Goal: Task Accomplishment & Management: Manage account settings

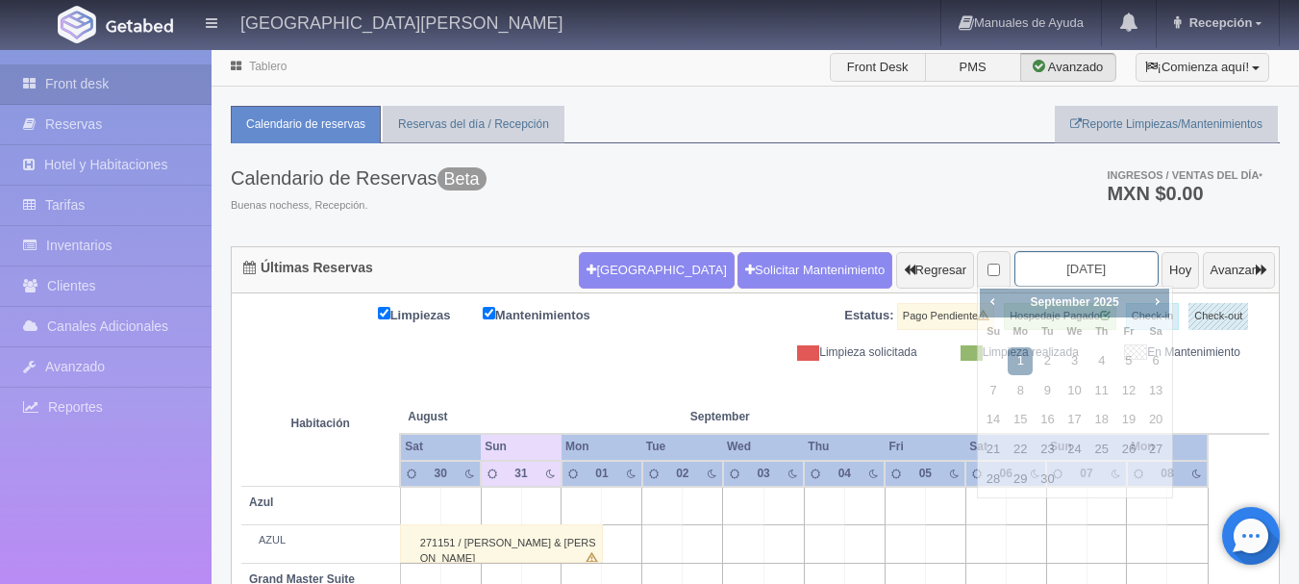
drag, startPoint x: 1065, startPoint y: 275, endPoint x: 1077, endPoint y: 253, distance: 25.4
click at [1077, 253] on input "[DATE]" at bounding box center [1087, 269] width 144 height 36
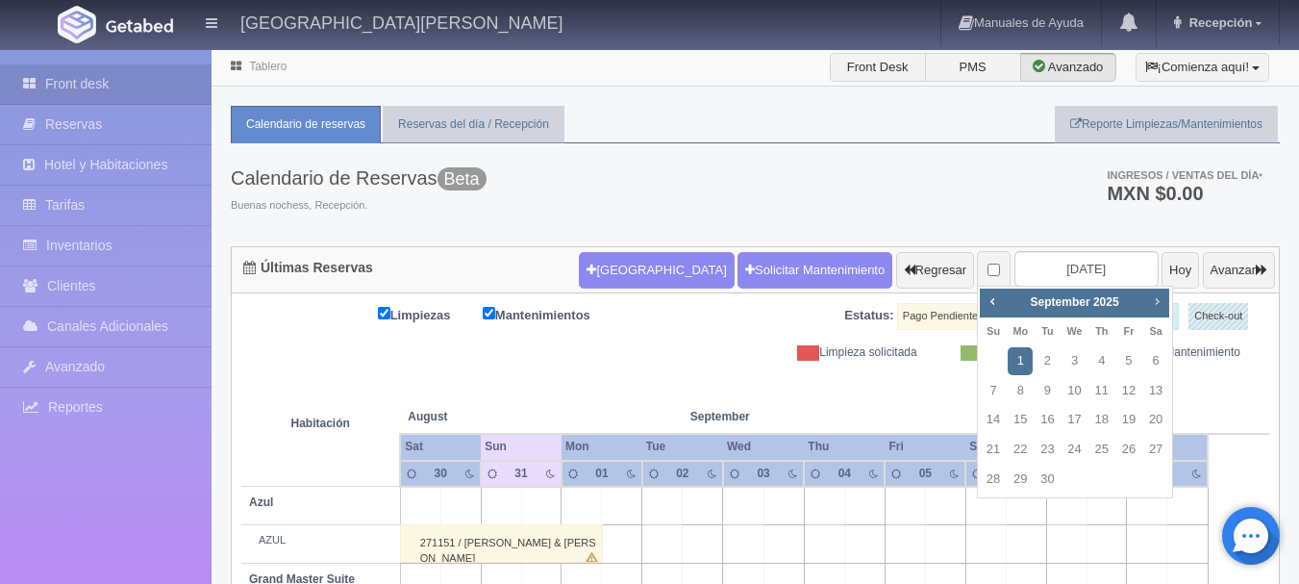
click at [1157, 299] on span "Next" at bounding box center [1156, 300] width 15 height 15
click at [994, 391] on link "2" at bounding box center [993, 391] width 25 height 28
type input "[DATE]"
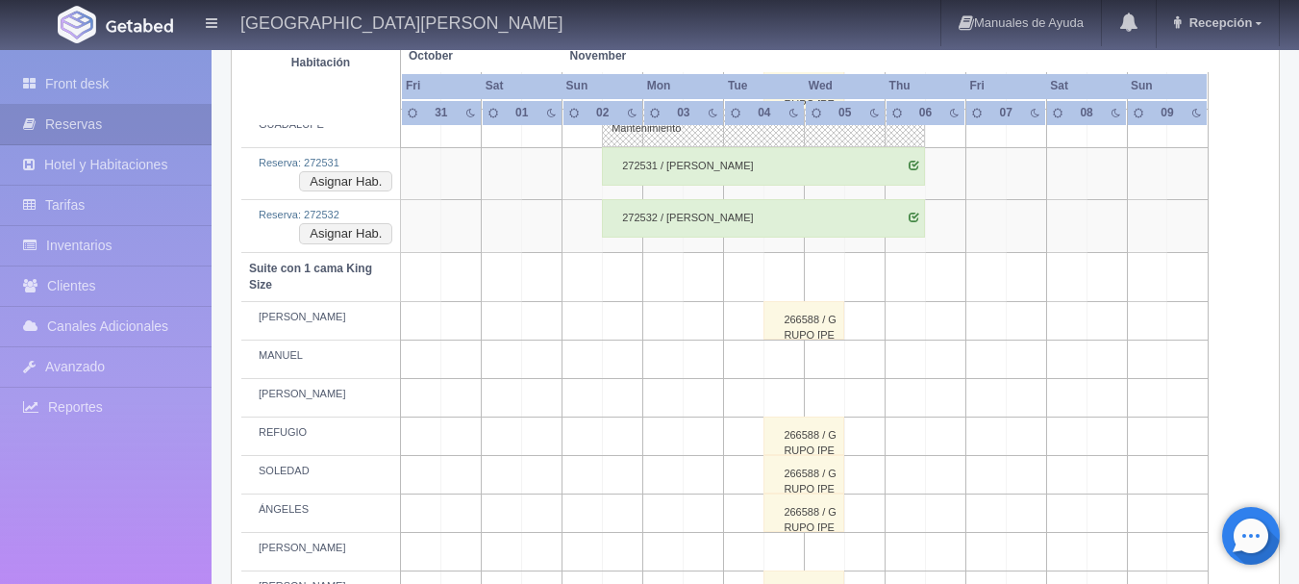
scroll to position [994, 0]
click at [362, 185] on button "Asignar Hab." at bounding box center [345, 180] width 93 height 21
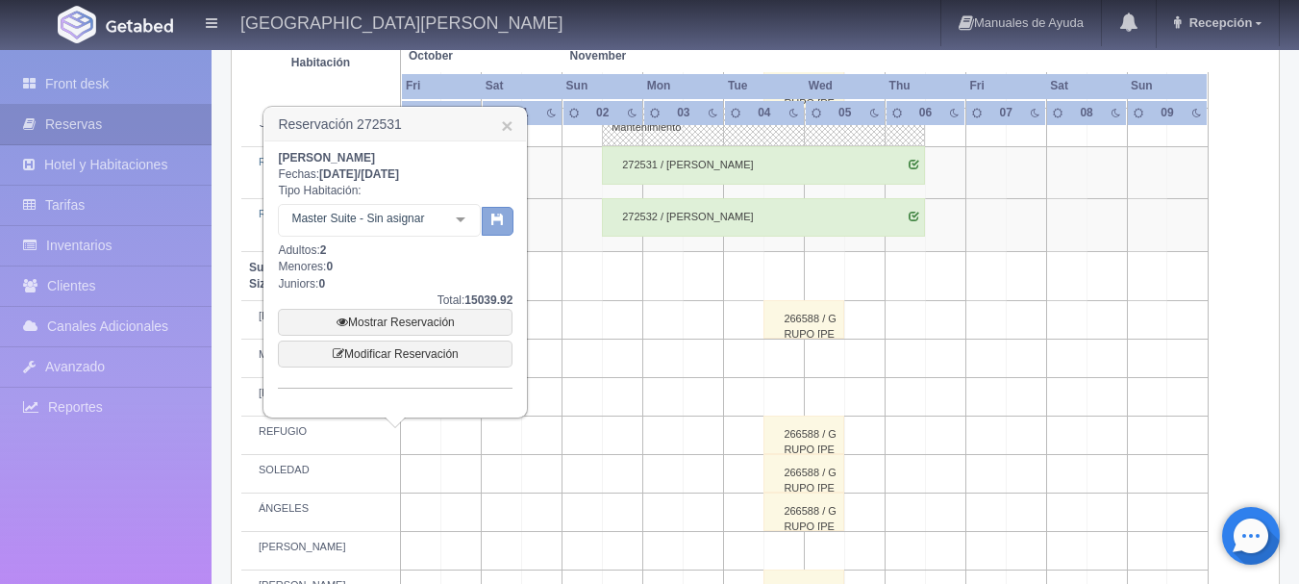
click at [492, 213] on icon "button" at bounding box center [498, 219] width 13 height 13
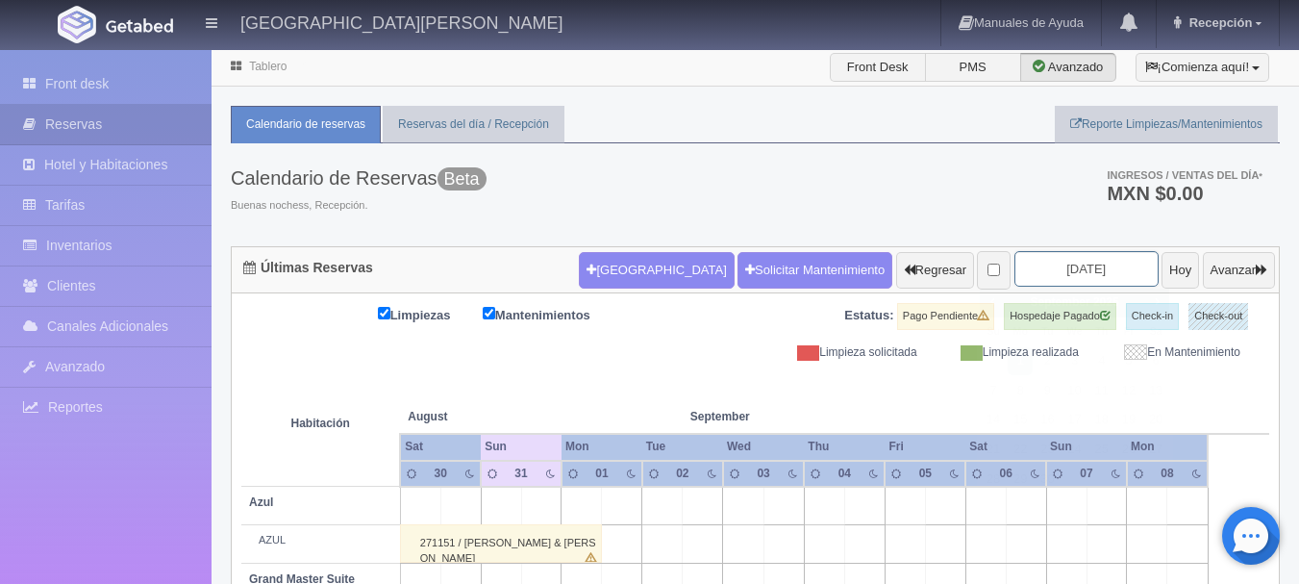
click at [1060, 271] on input "[DATE]" at bounding box center [1087, 269] width 144 height 36
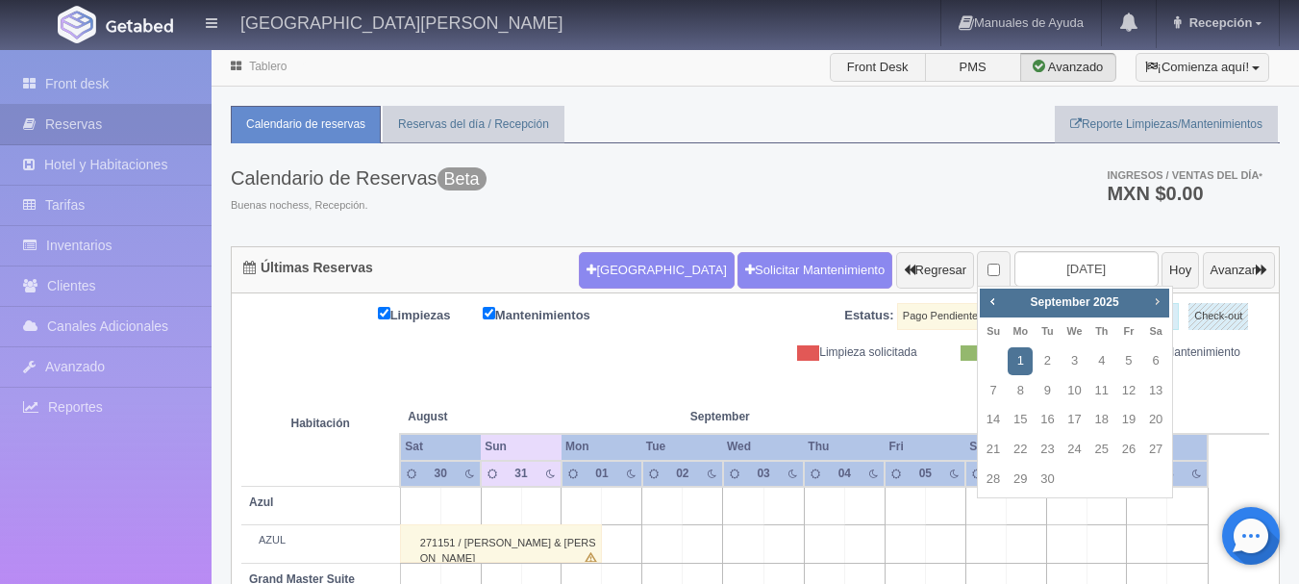
click at [1157, 295] on span "Next" at bounding box center [1156, 300] width 15 height 15
click at [1104, 364] on link "2" at bounding box center [1102, 361] width 25 height 28
type input "2025-10-02"
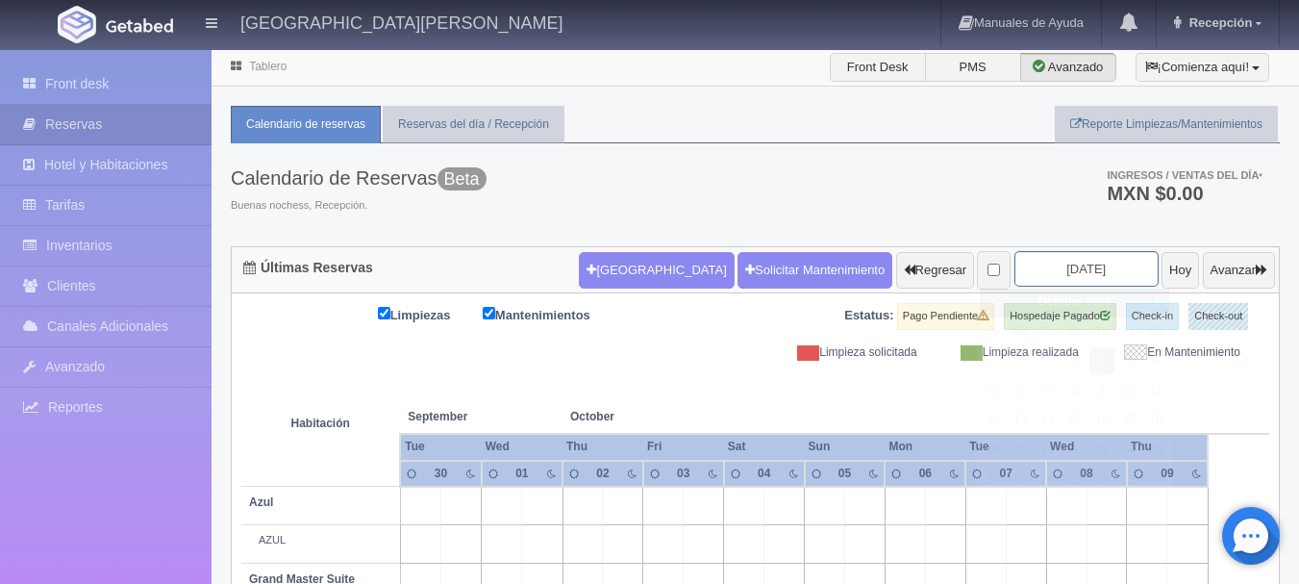
click at [1042, 271] on input "2025-10-02" at bounding box center [1087, 269] width 144 height 36
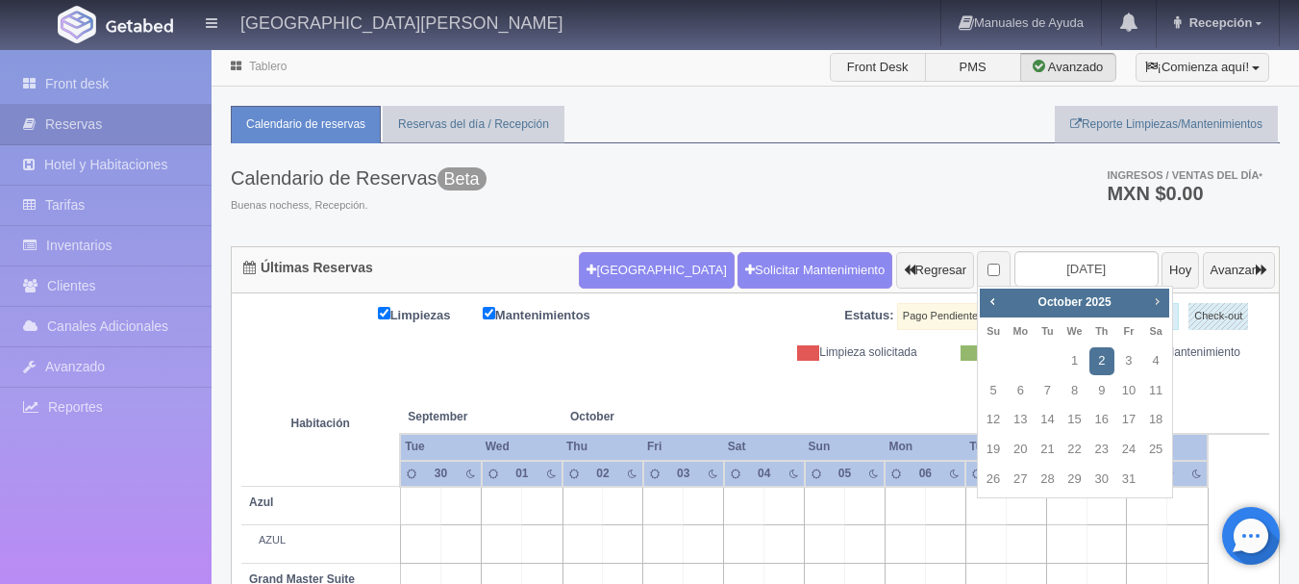
click at [1151, 304] on span "Next" at bounding box center [1156, 300] width 15 height 15
click at [996, 387] on link "2" at bounding box center [993, 391] width 25 height 28
type input "[DATE]"
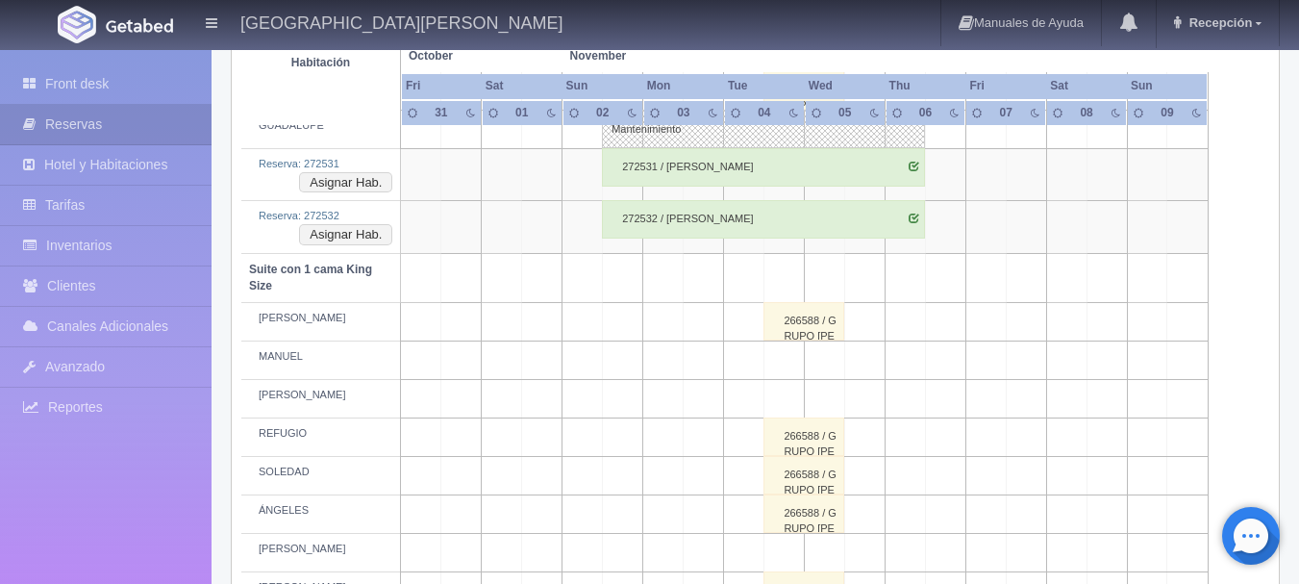
scroll to position [989, 0]
click at [749, 226] on div "272532 / [PERSON_NAME]" at bounding box center [763, 222] width 323 height 38
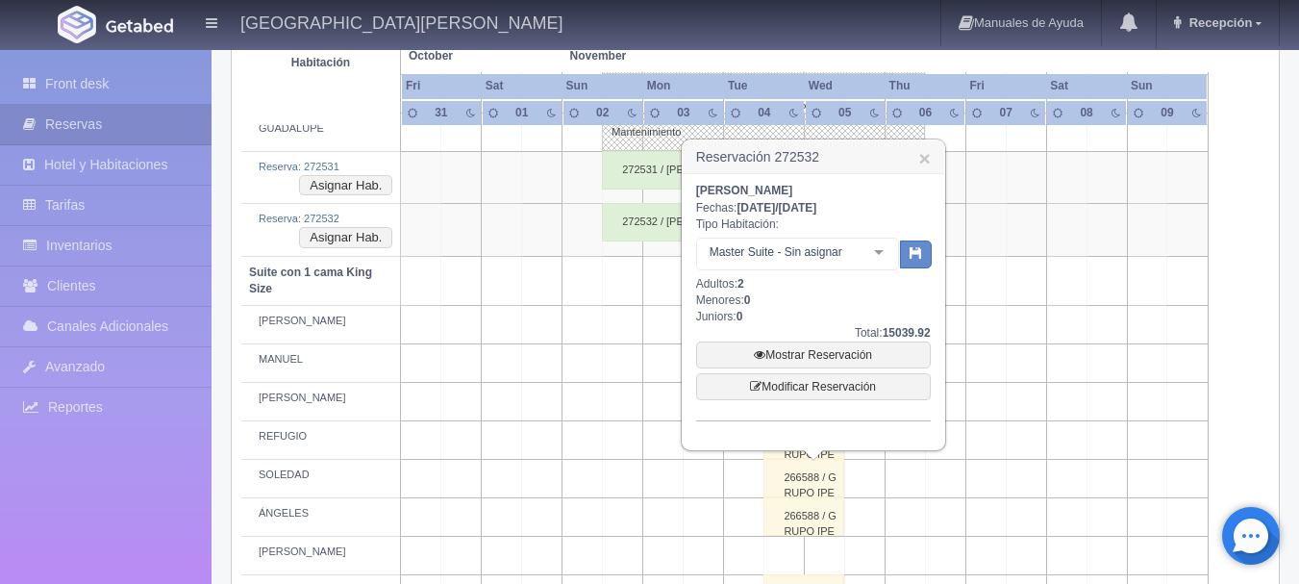
click at [876, 254] on div at bounding box center [879, 253] width 38 height 29
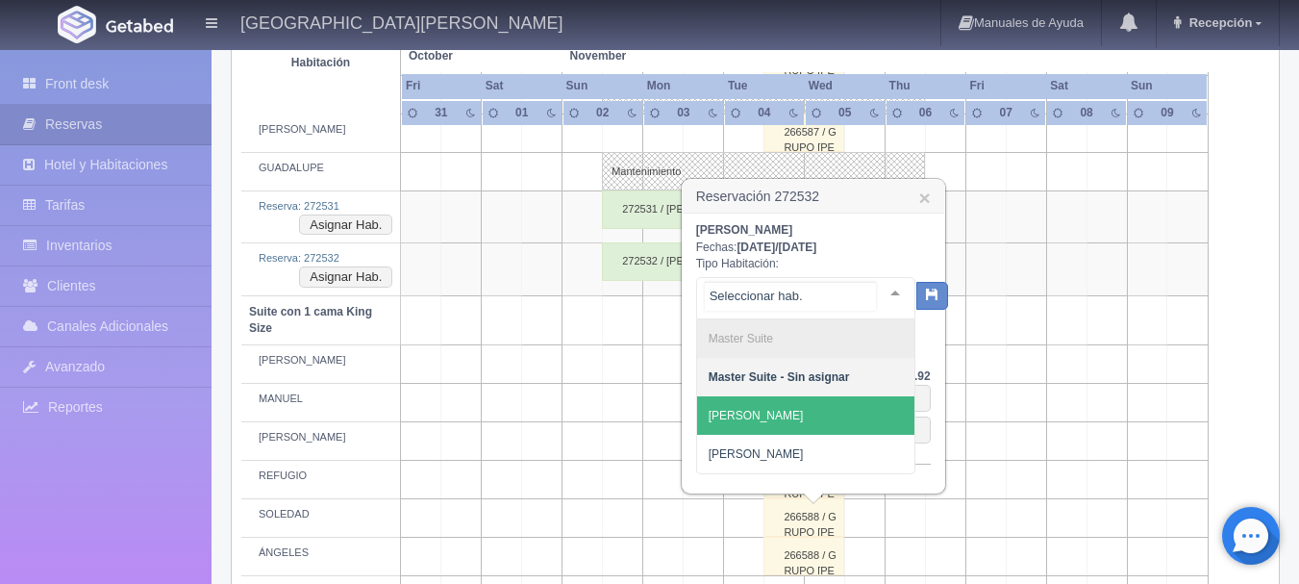
scroll to position [945, 0]
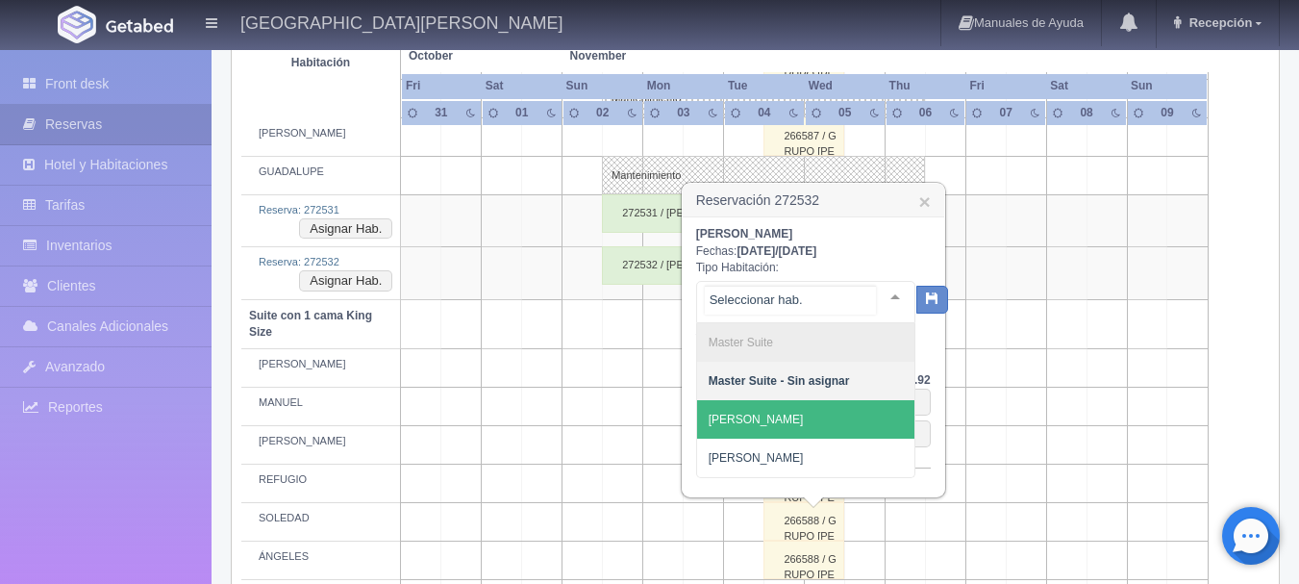
click at [790, 413] on span "[PERSON_NAME]" at bounding box center [805, 419] width 217 height 38
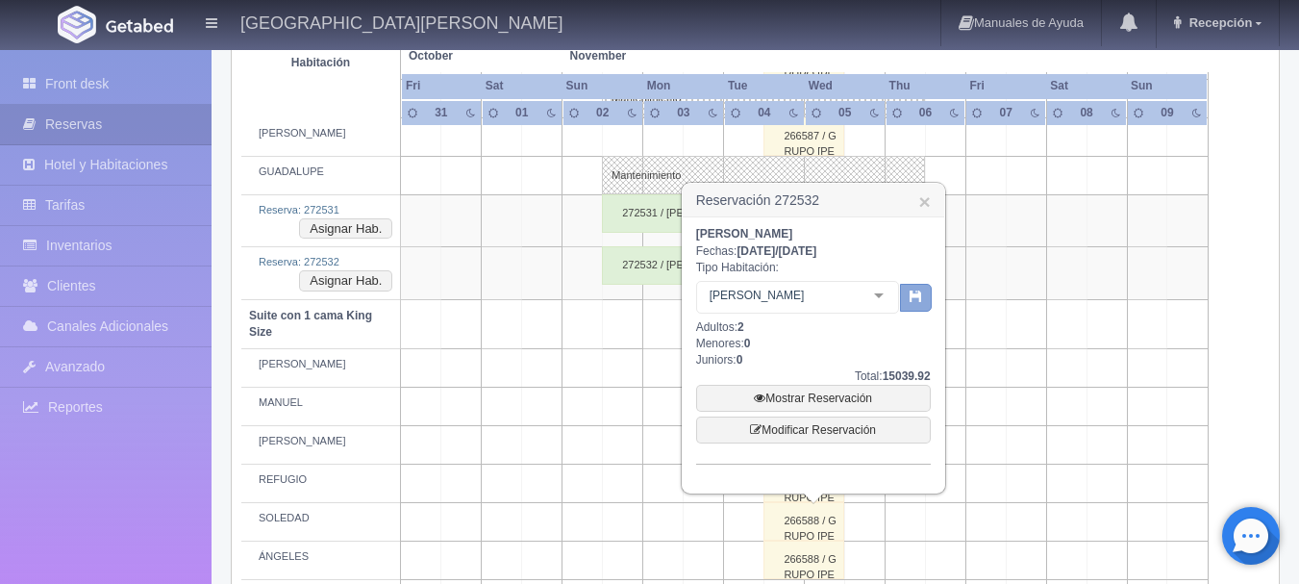
click at [916, 298] on icon "button" at bounding box center [916, 296] width 13 height 13
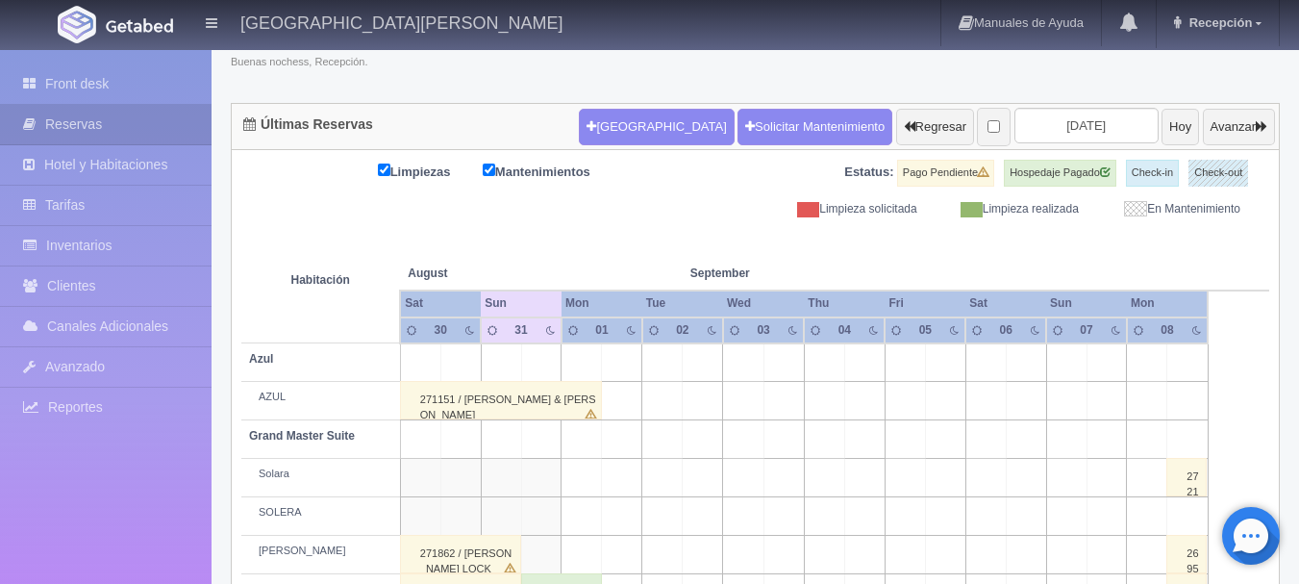
scroll to position [143, 0]
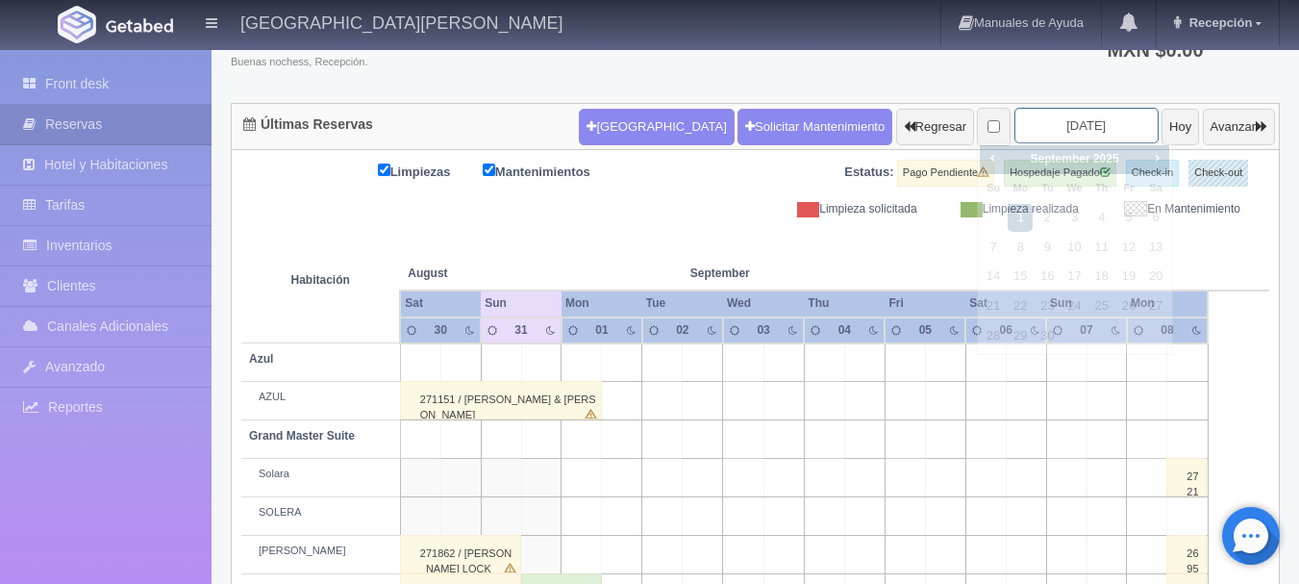
click at [1093, 125] on input "2025-09-01" at bounding box center [1087, 126] width 144 height 36
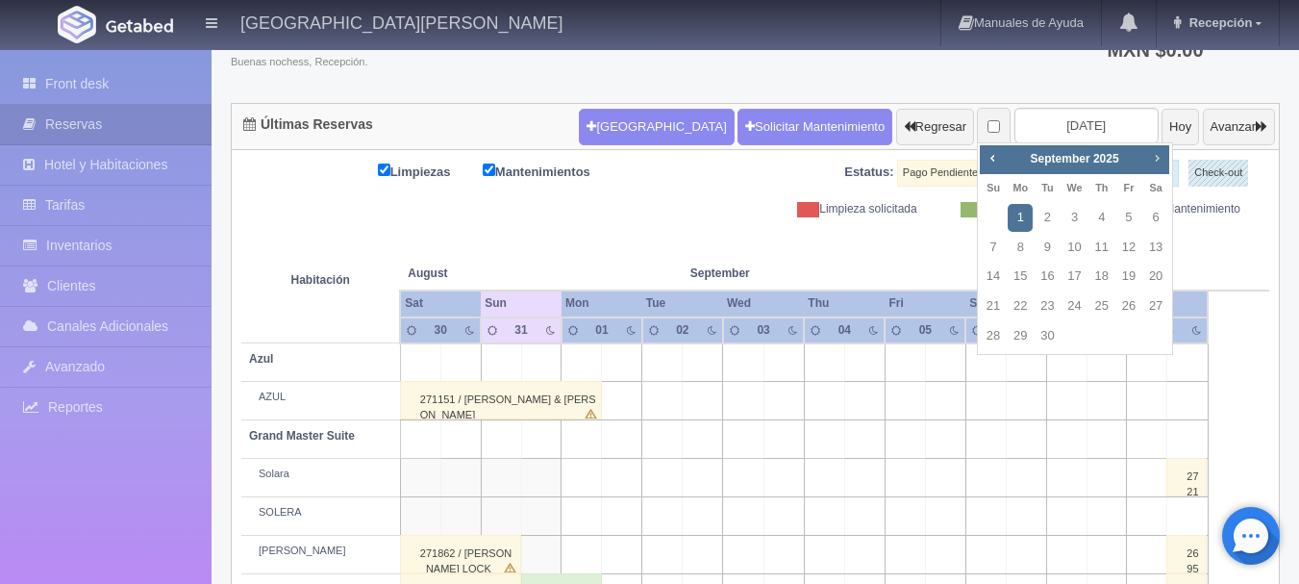
click at [1153, 156] on span "Next" at bounding box center [1156, 157] width 15 height 15
click at [992, 252] on link "2" at bounding box center [993, 248] width 25 height 28
type input "[DATE]"
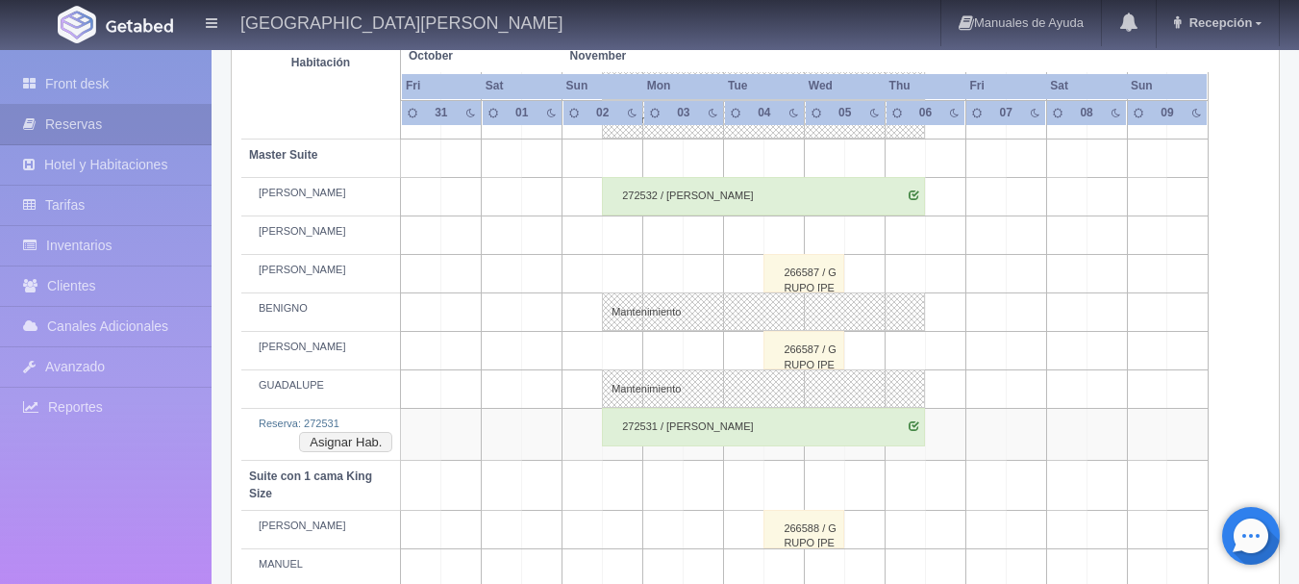
scroll to position [736, 0]
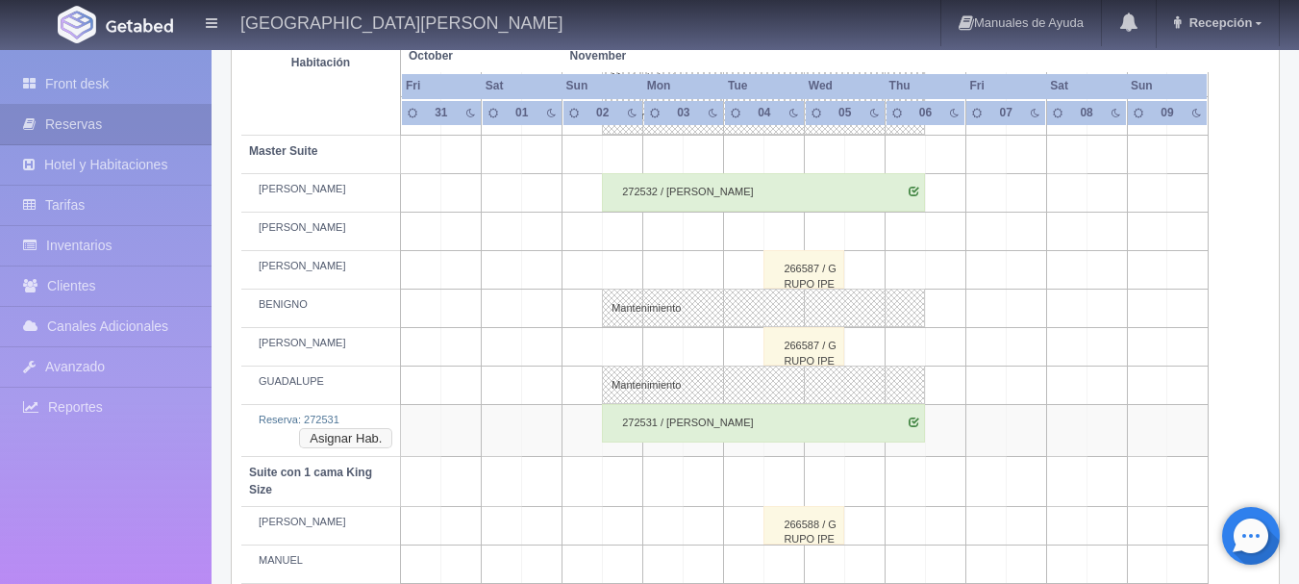
click at [371, 438] on button "Asignar Hab." at bounding box center [345, 438] width 93 height 21
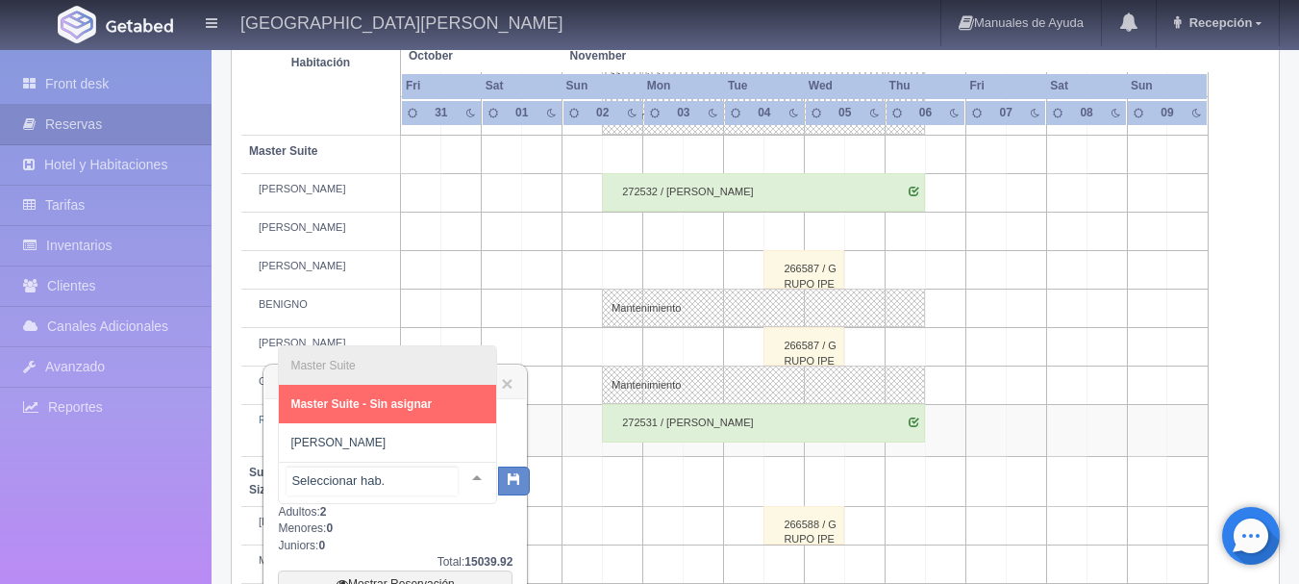
click at [462, 477] on div at bounding box center [477, 477] width 38 height 29
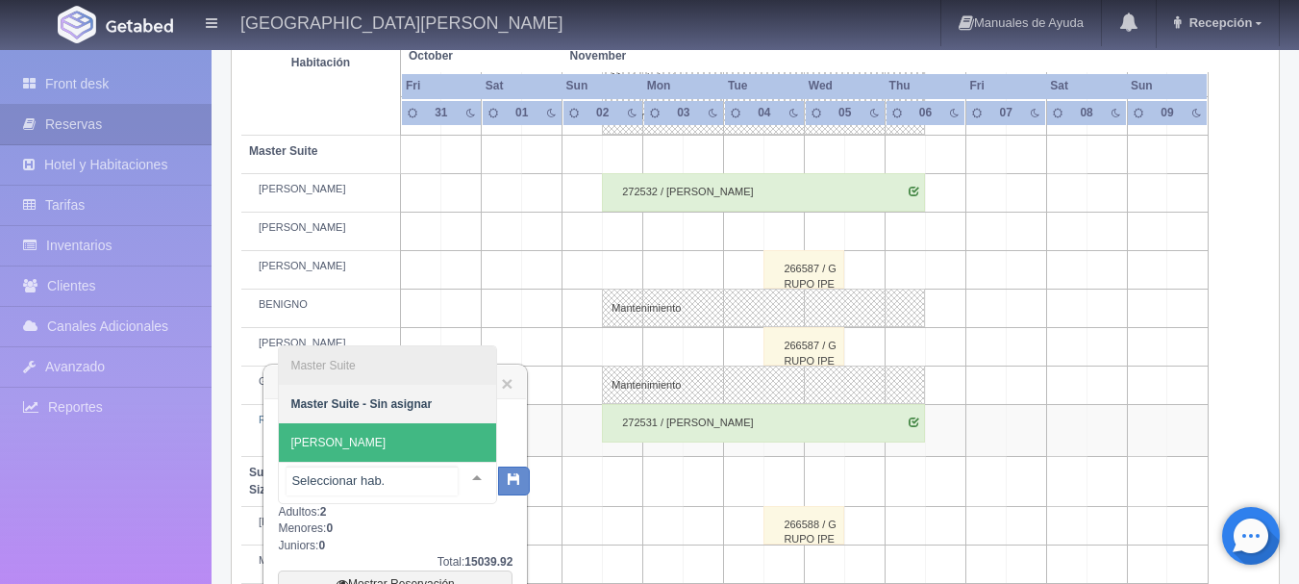
click at [392, 446] on span "[PERSON_NAME]" at bounding box center [387, 442] width 217 height 38
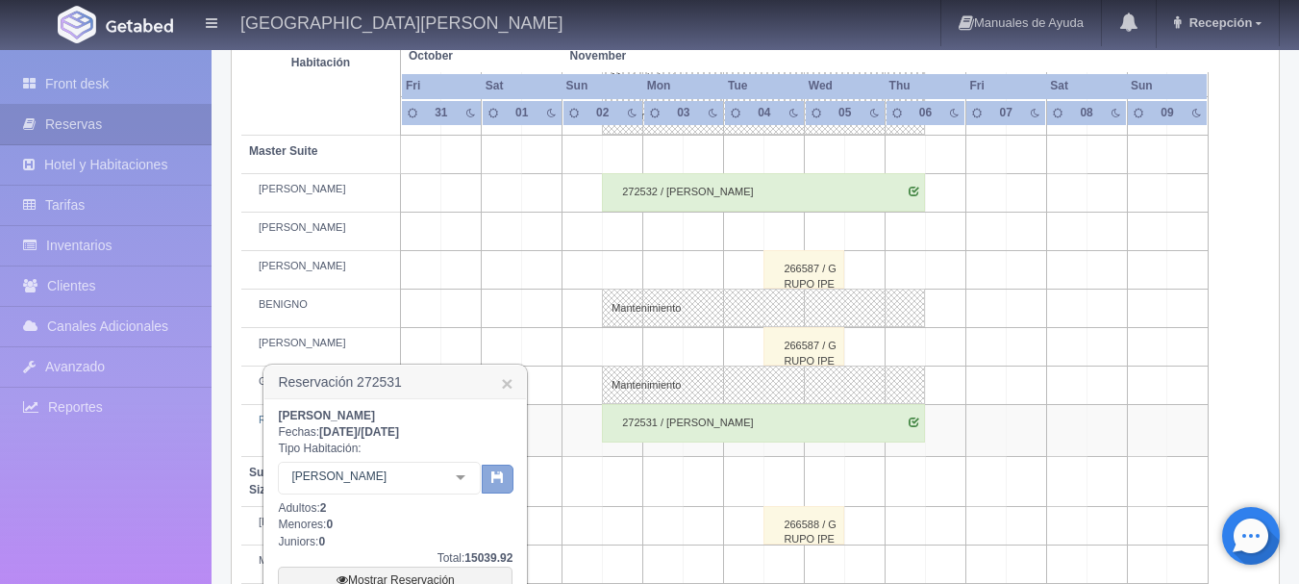
click at [484, 480] on button "button" at bounding box center [498, 479] width 32 height 29
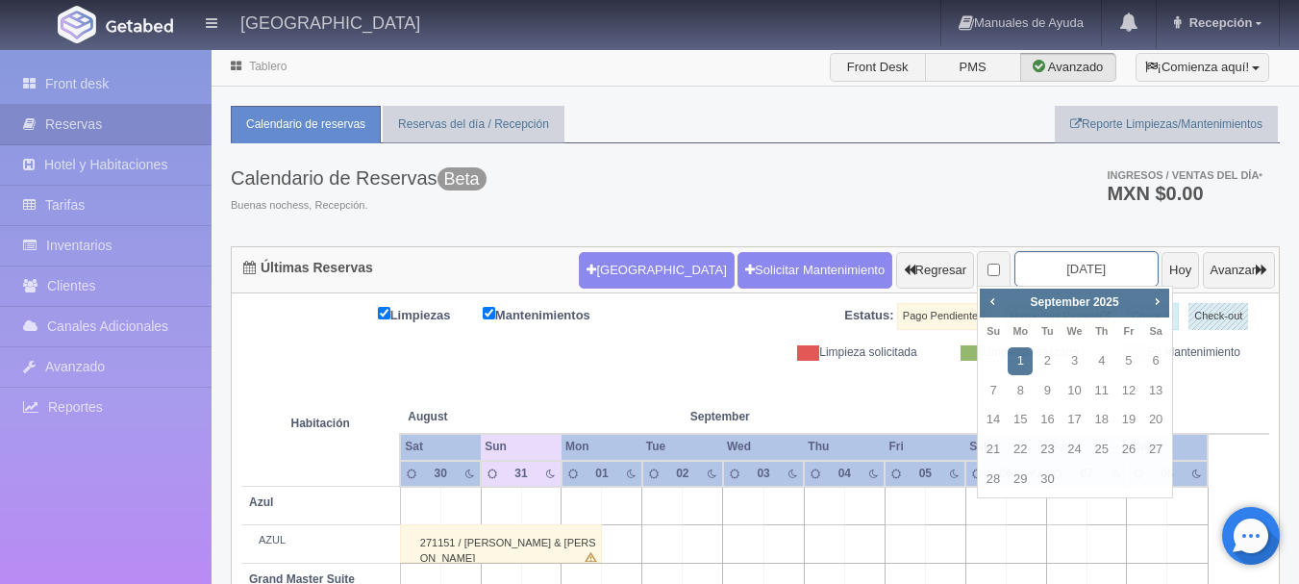
click at [1092, 269] on input "2025-09-01" at bounding box center [1087, 269] width 144 height 36
click at [1159, 301] on span "Next" at bounding box center [1156, 300] width 15 height 15
click at [997, 306] on span "Prev" at bounding box center [992, 300] width 15 height 15
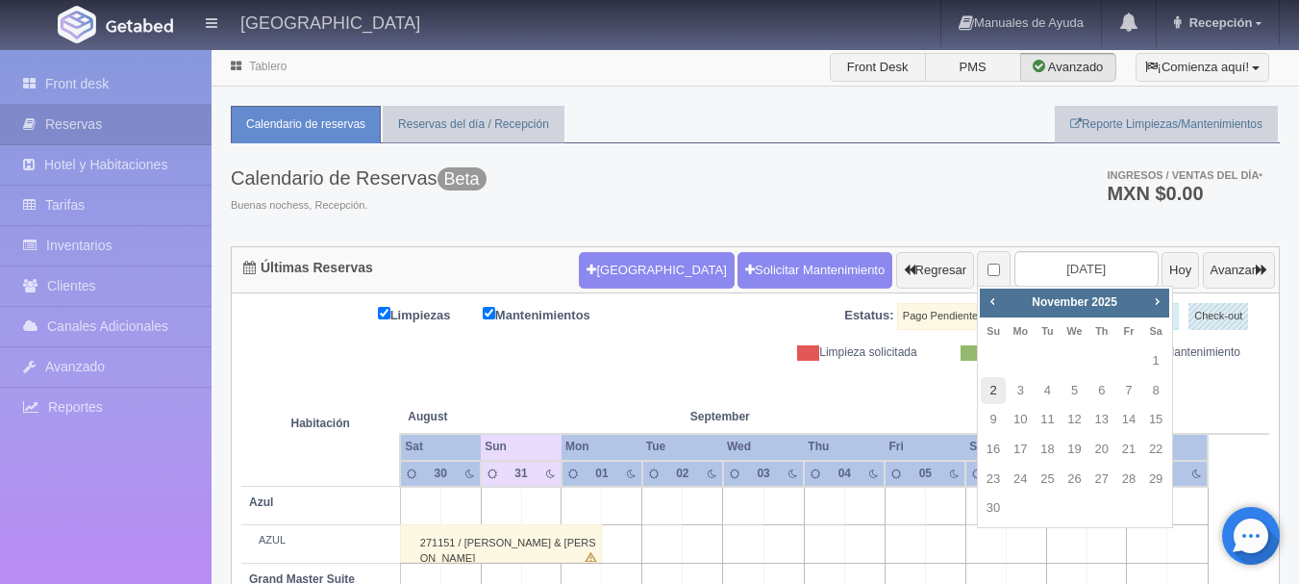
click at [990, 401] on link "2" at bounding box center [993, 391] width 25 height 28
type input "[DATE]"
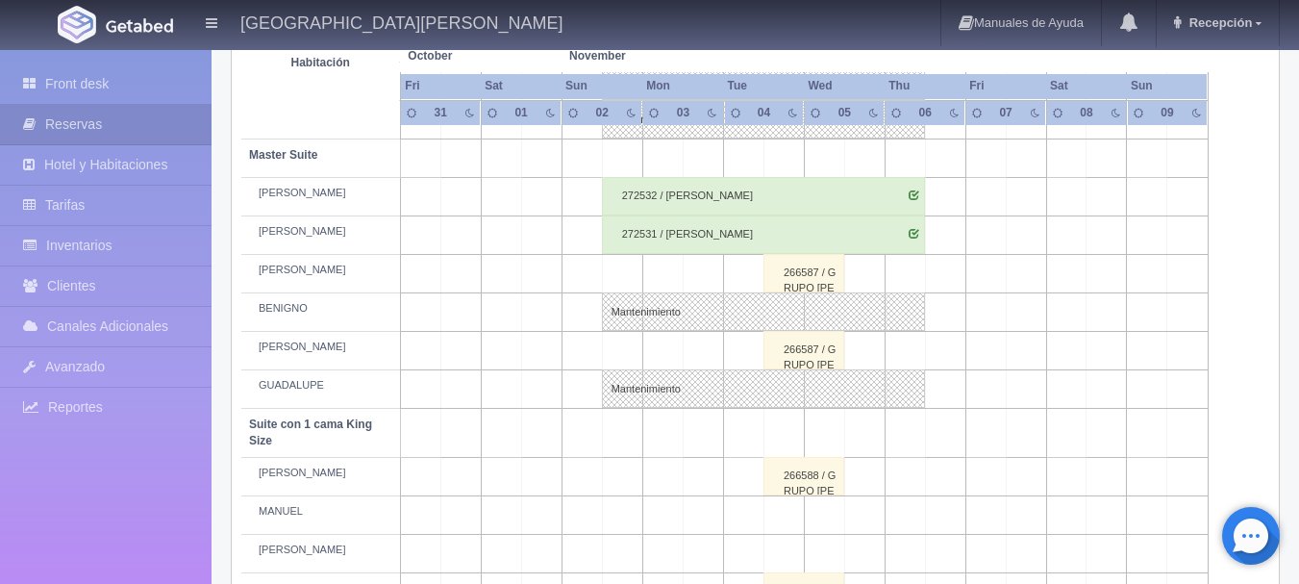
scroll to position [736, 0]
